Goal: Use online tool/utility

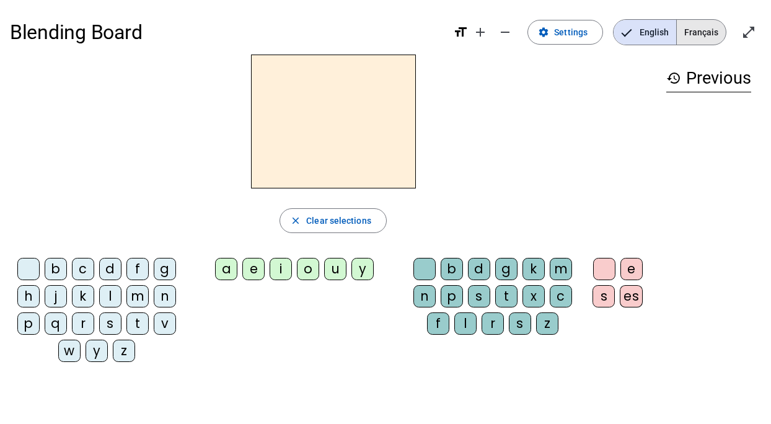
click at [694, 37] on span "Français" at bounding box center [701, 32] width 49 height 25
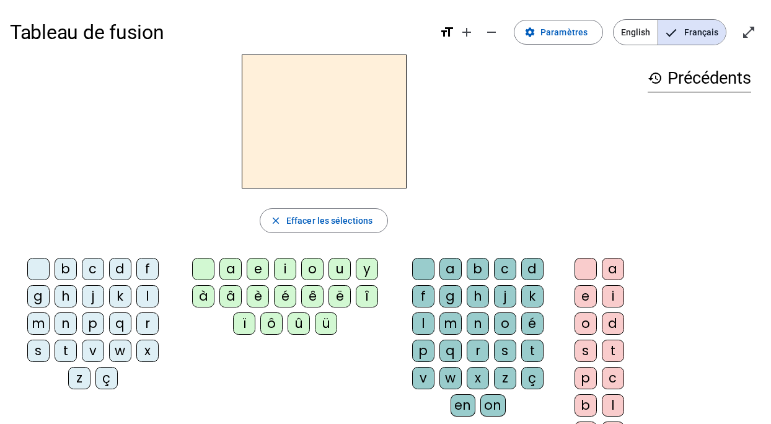
click at [510, 66] on div at bounding box center [324, 122] width 628 height 134
click at [69, 265] on div "b" at bounding box center [66, 269] width 22 height 22
click at [233, 270] on div "a" at bounding box center [231, 269] width 22 height 22
click at [421, 326] on div "l" at bounding box center [423, 324] width 22 height 22
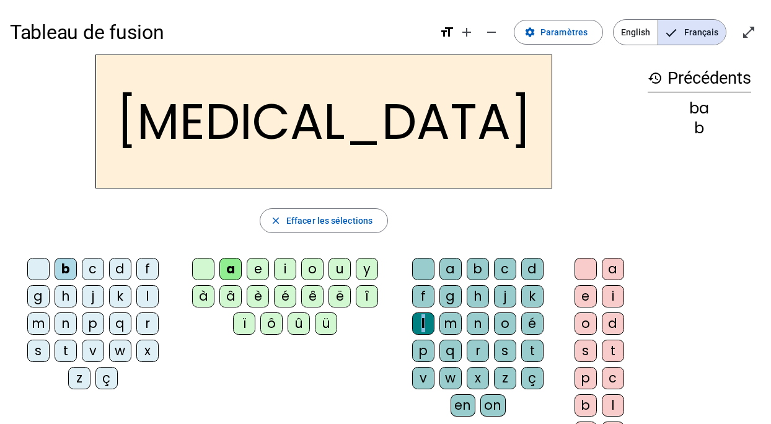
click at [421, 326] on div "l" at bounding box center [423, 324] width 22 height 22
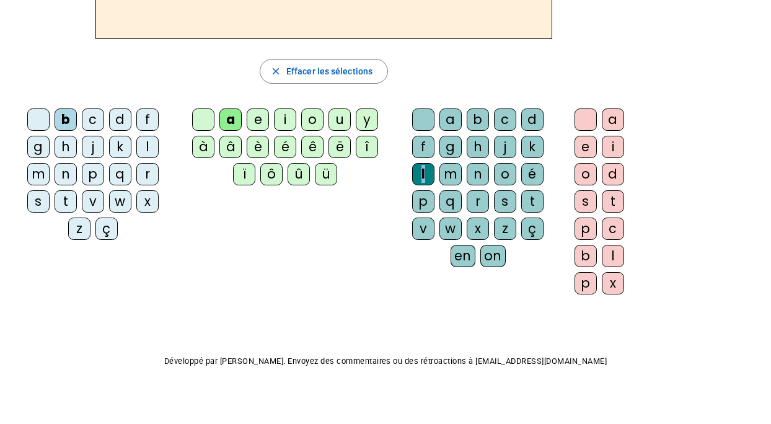
scroll to position [146, 0]
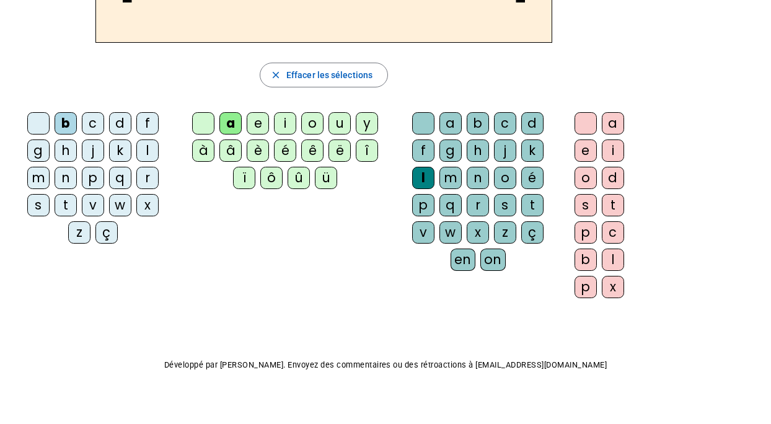
click at [435, 321] on div "Tableau de fusion format_size add remove settings Paramètres English Français o…" at bounding box center [385, 146] width 771 height 584
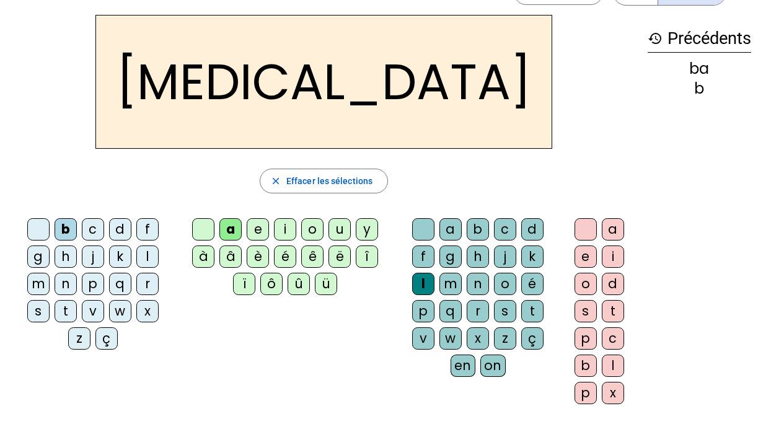
scroll to position [38, 0]
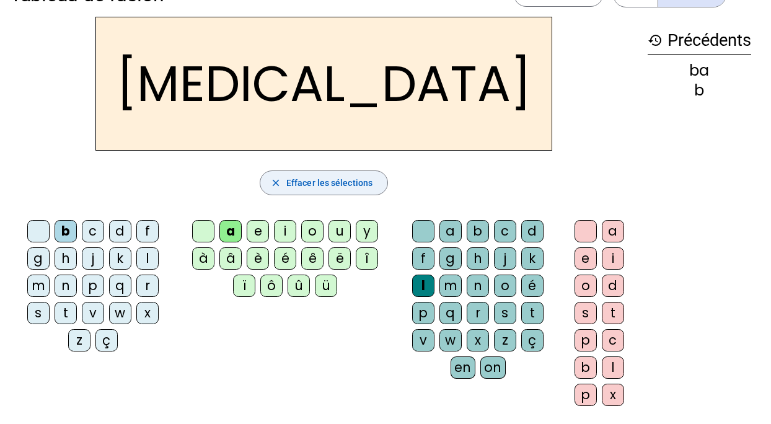
click at [359, 180] on span "Effacer les sélections" at bounding box center [330, 183] width 86 height 15
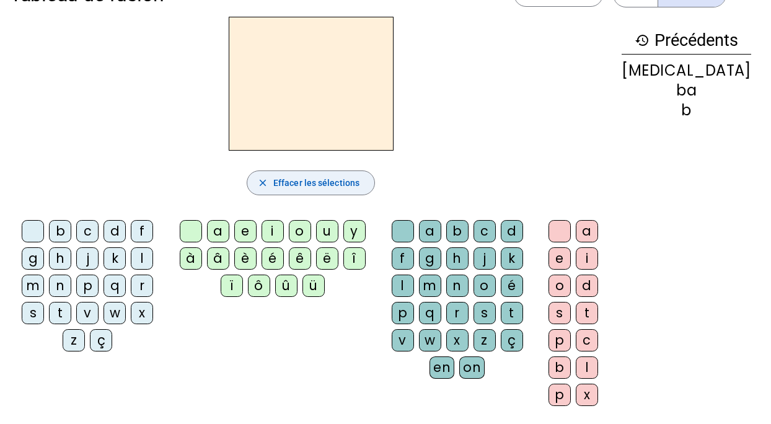
scroll to position [0, 0]
